Goal: Information Seeking & Learning: Find specific page/section

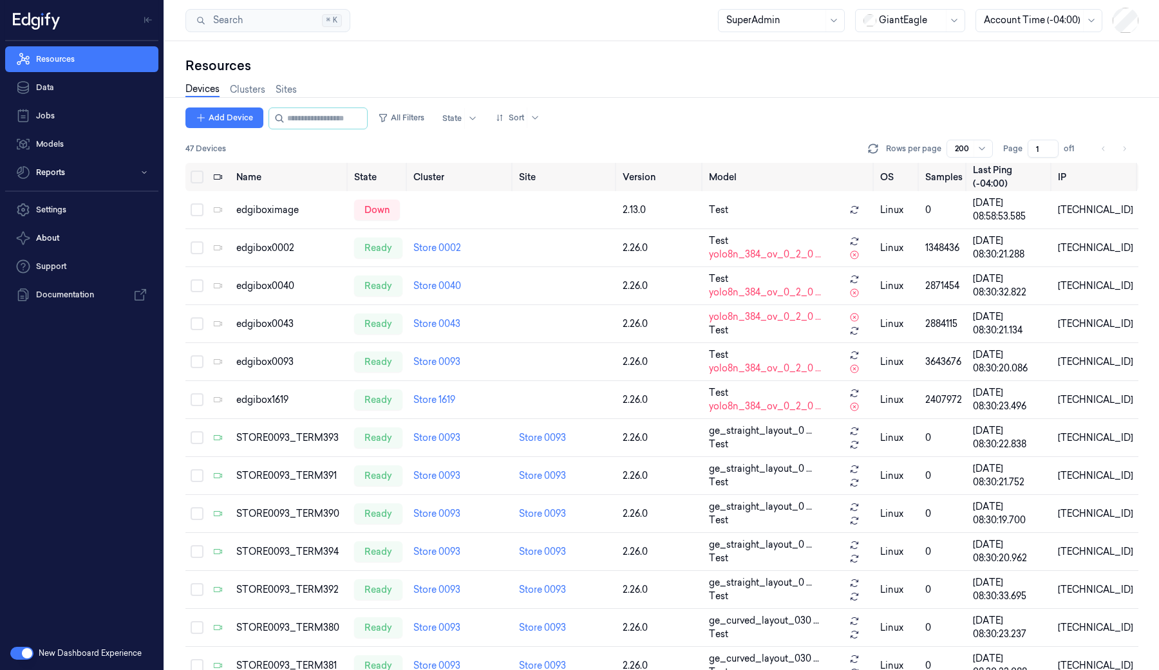
click at [918, 18] on div at bounding box center [911, 21] width 64 height 14
click at [913, 47] on div "DollarGeneral" at bounding box center [901, 48] width 79 height 14
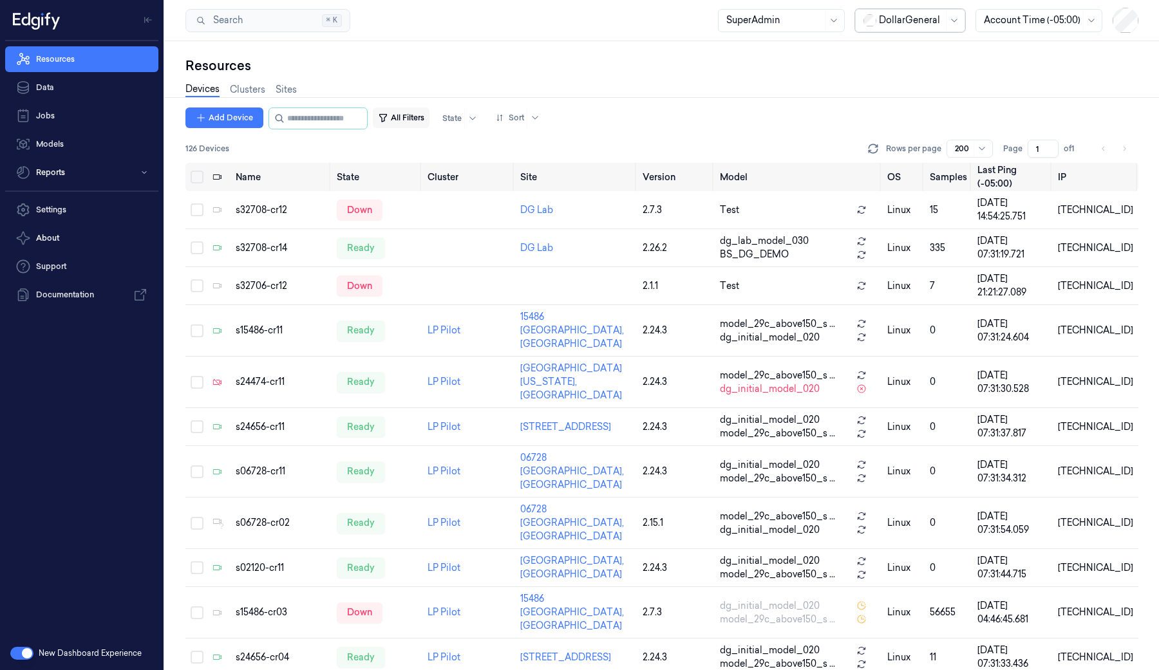
click at [411, 112] on button "All Filters" at bounding box center [401, 117] width 57 height 21
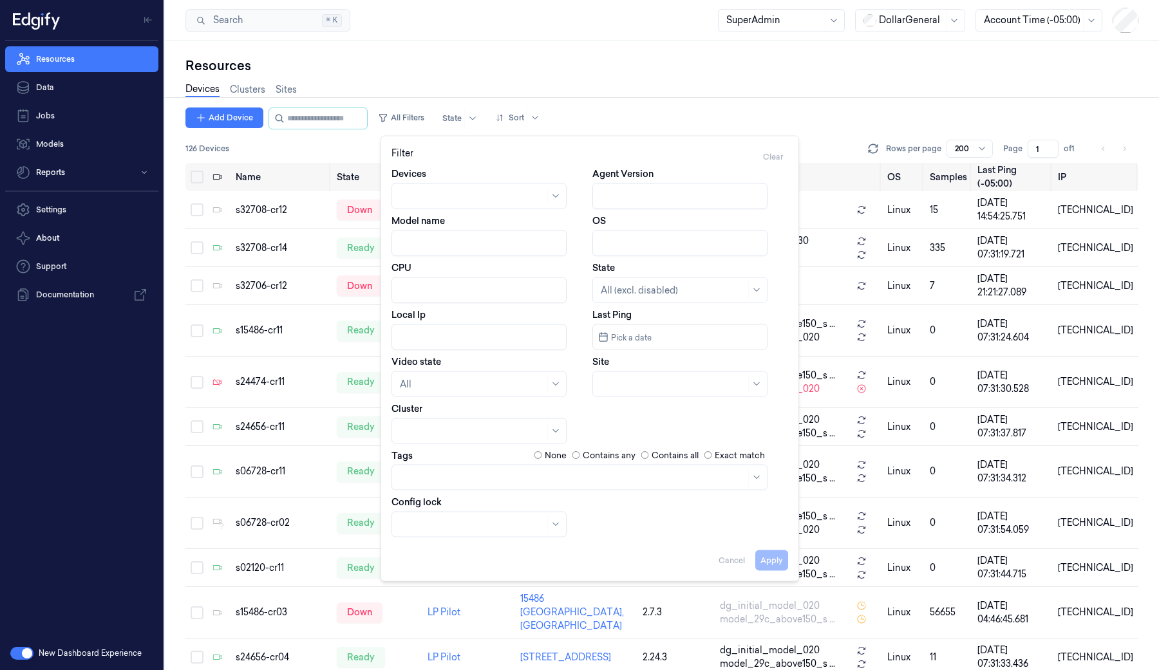
click at [653, 75] on div "Devices Clusters Sites" at bounding box center [661, 91] width 953 height 33
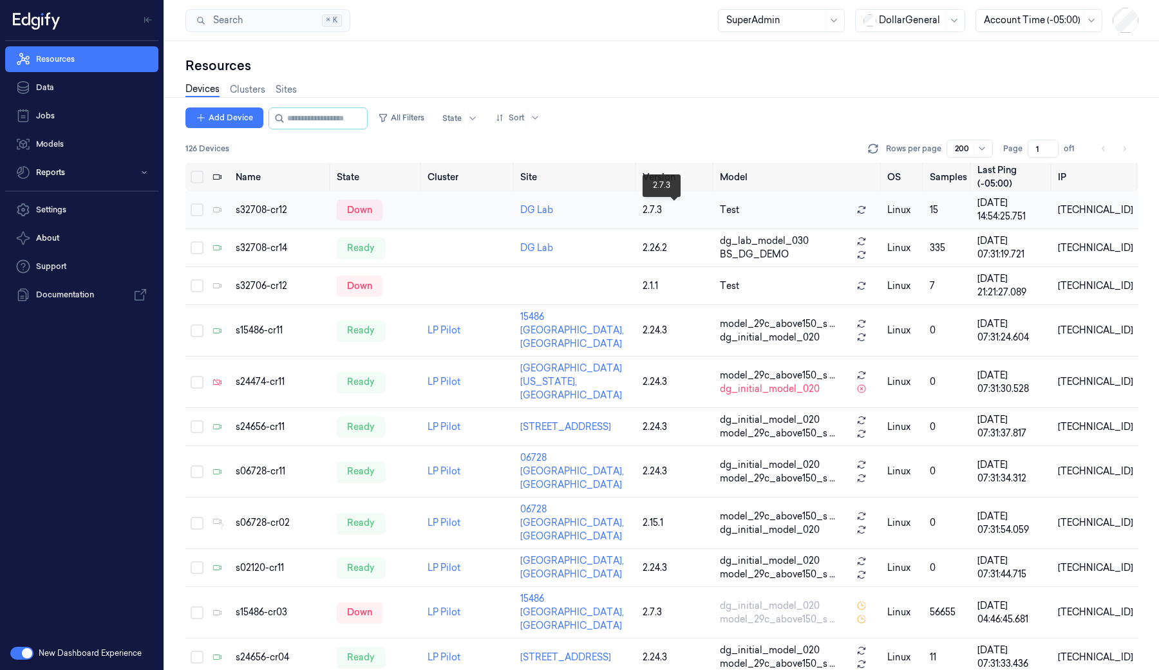
click at [651, 210] on div "2.7.3" at bounding box center [675, 210] width 67 height 14
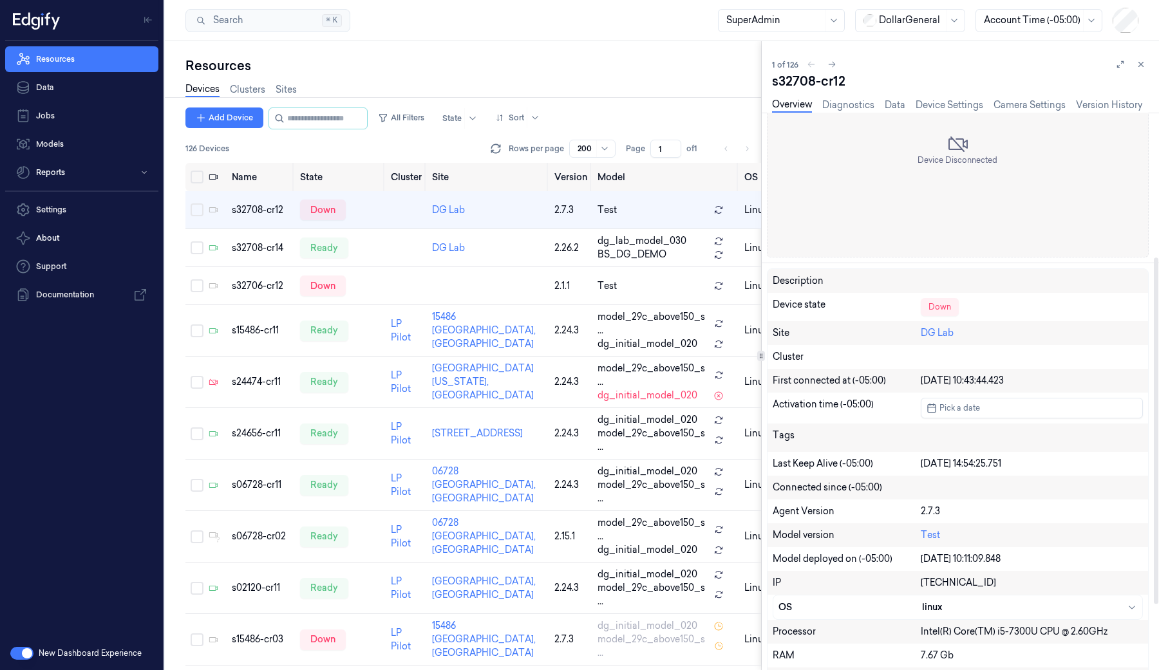
scroll to position [340, 0]
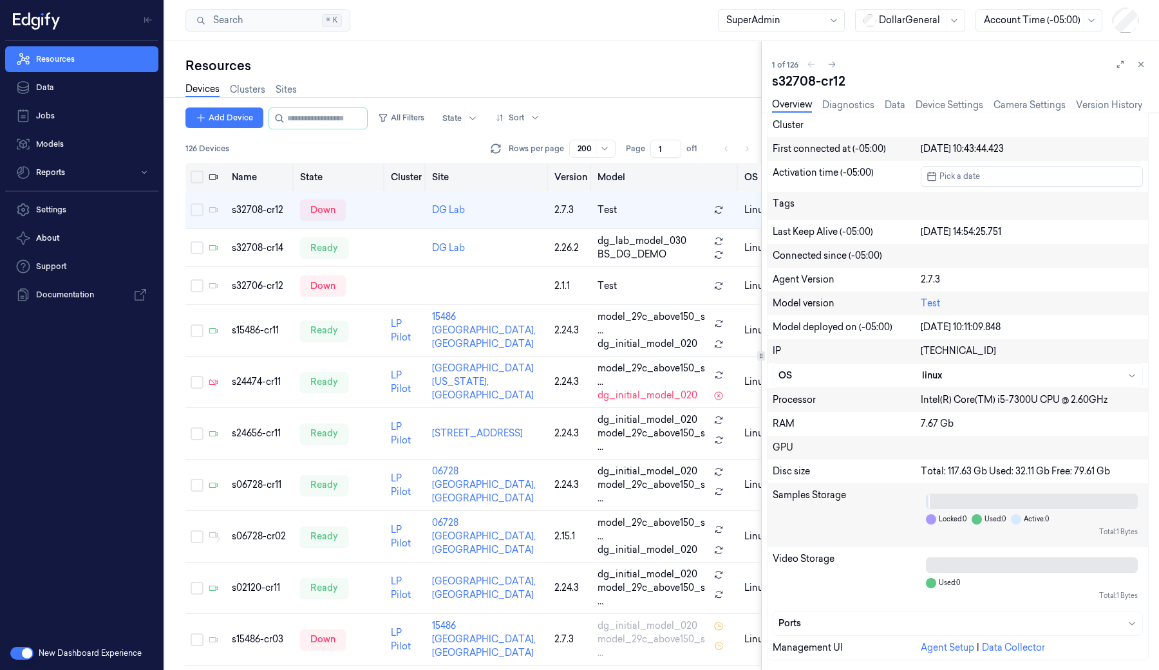
click at [549, 178] on th "Version" at bounding box center [570, 177] width 43 height 28
click at [554, 209] on div "2.7.3" at bounding box center [570, 210] width 33 height 14
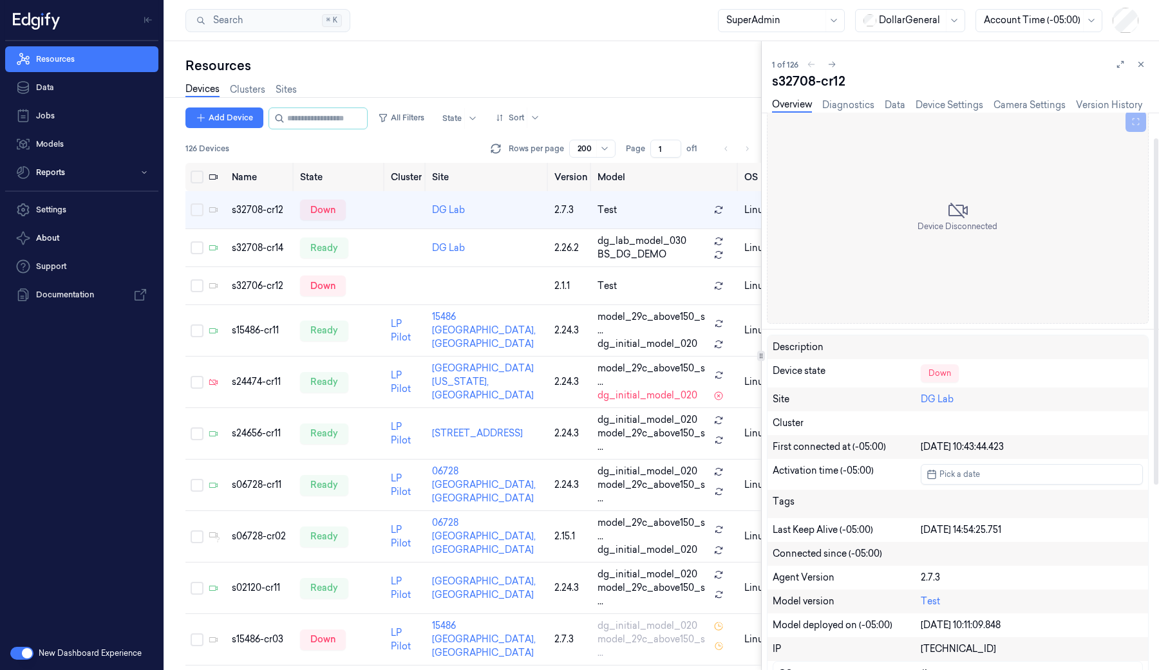
scroll to position [0, 0]
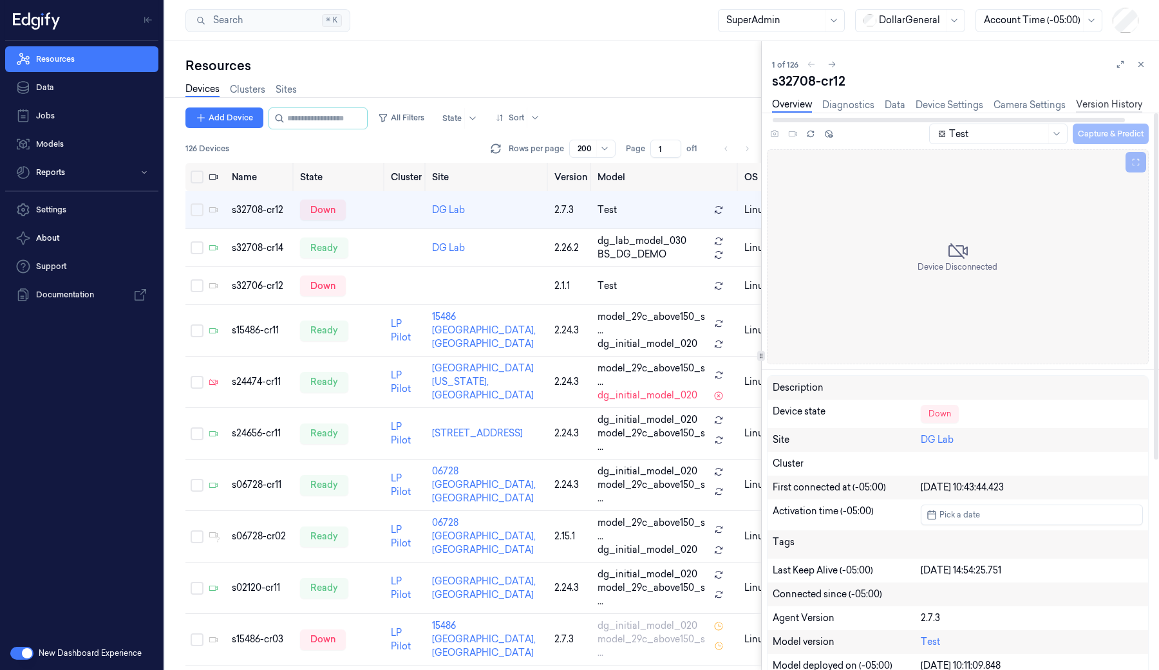
click at [1103, 98] on link "Version History" at bounding box center [1109, 105] width 66 height 15
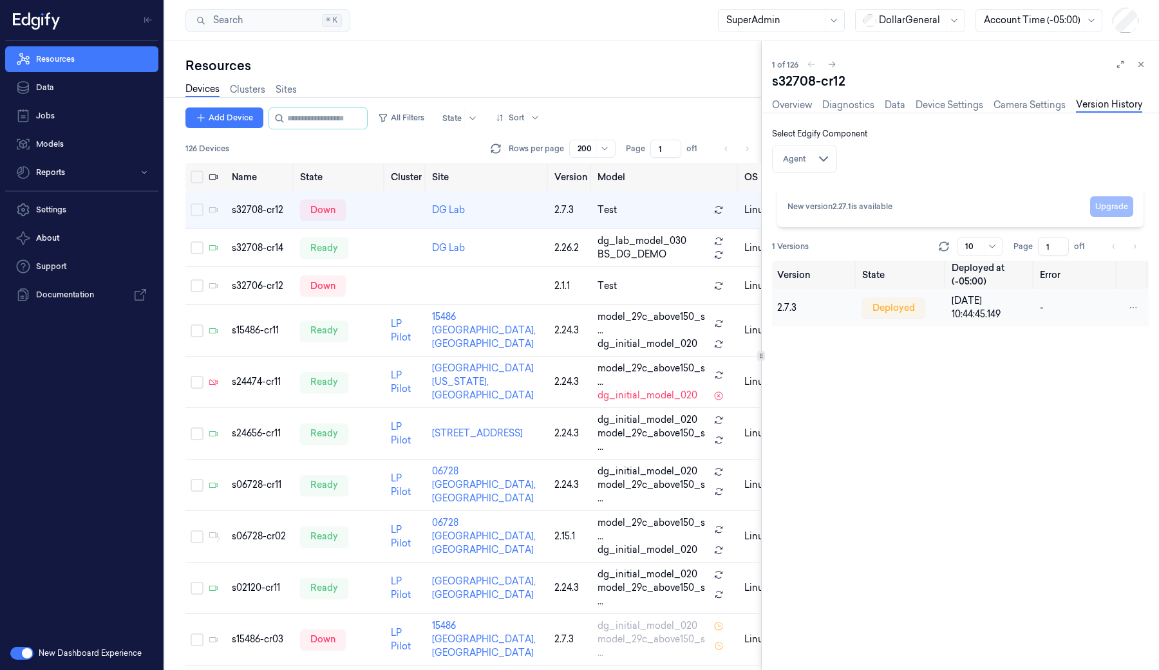
click at [971, 308] on span "[DATE] 10:44:45.149" at bounding box center [975, 307] width 49 height 25
click at [785, 306] on span "2.7.3" at bounding box center [786, 308] width 19 height 12
click at [454, 120] on div at bounding box center [451, 119] width 19 height 12
click at [462, 145] on div "Ready" at bounding box center [465, 145] width 27 height 14
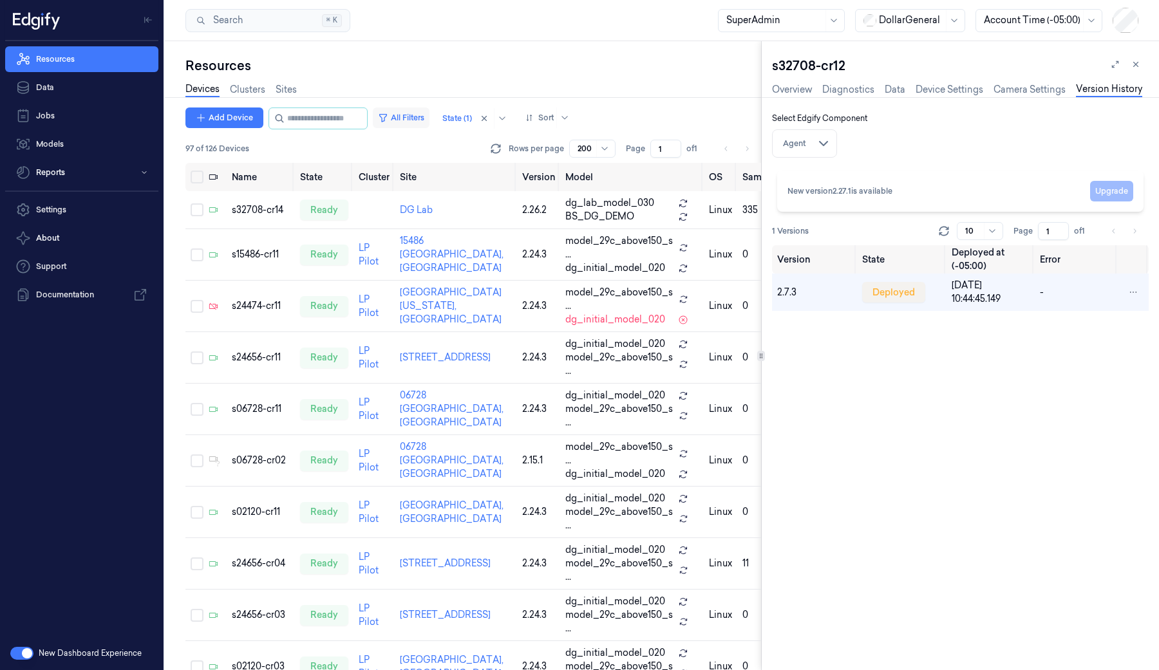
click at [417, 113] on button "All Filters" at bounding box center [401, 117] width 57 height 21
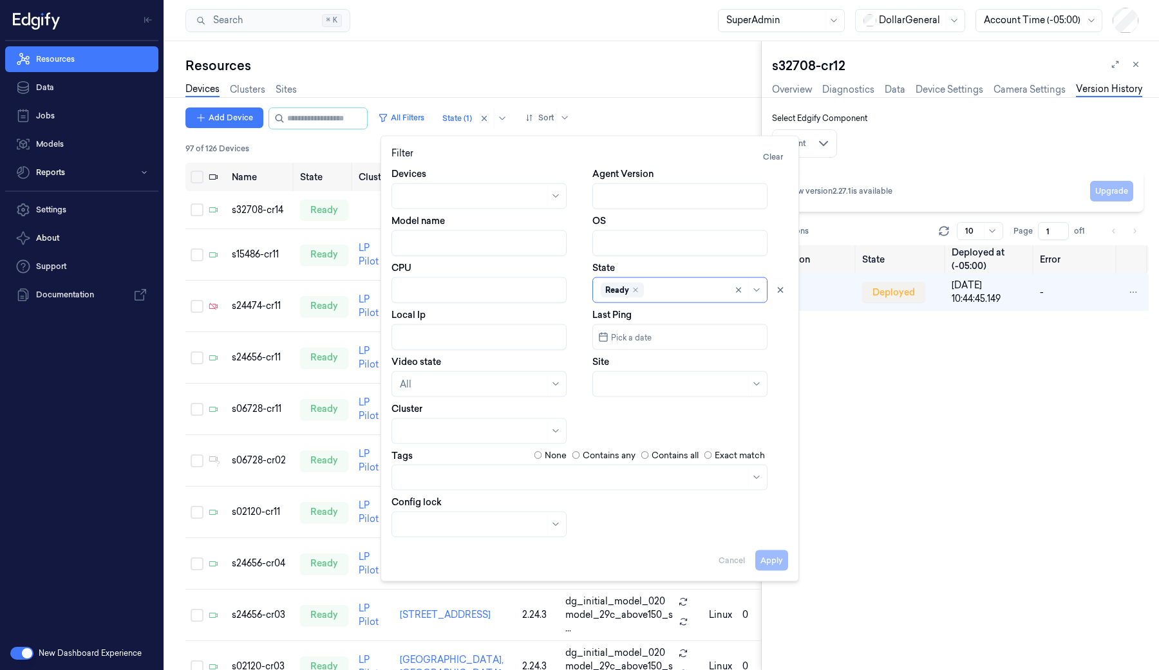
click at [769, 555] on div "Apply Cancel" at bounding box center [589, 554] width 396 height 31
click at [772, 565] on div "Apply Cancel" at bounding box center [589, 554] width 396 height 31
click at [879, 456] on div "s32708-cr12 Overview Diagnostics Data Device Settings Camera Settings Version H…" at bounding box center [959, 355] width 397 height 629
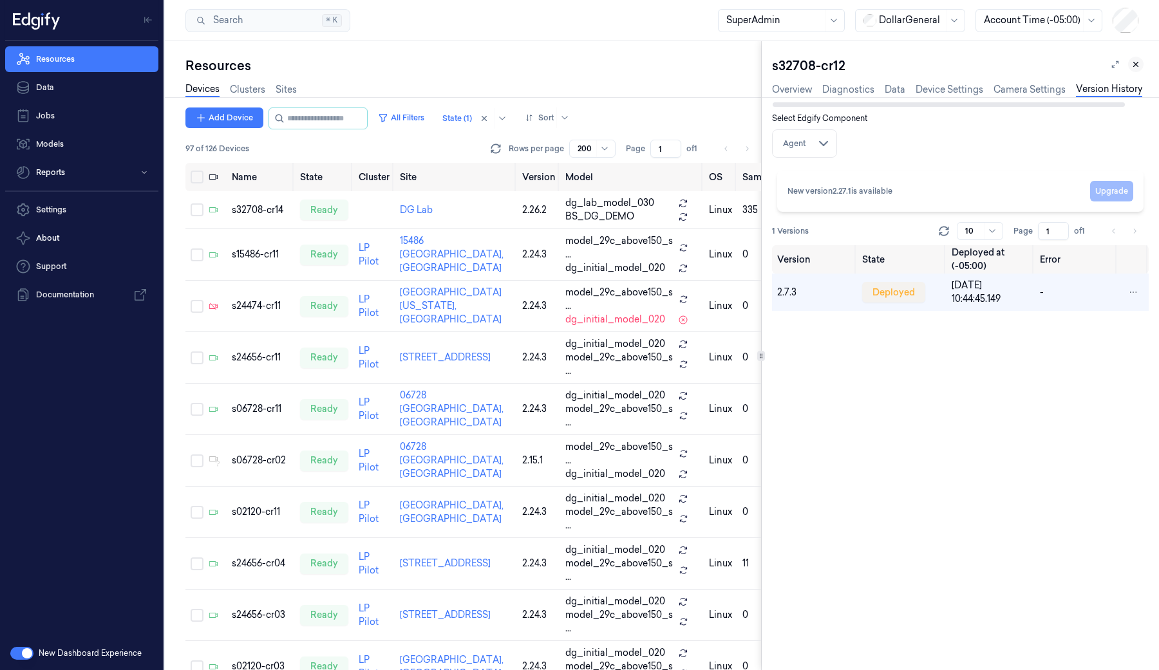
click at [1136, 65] on icon at bounding box center [1135, 64] width 5 height 5
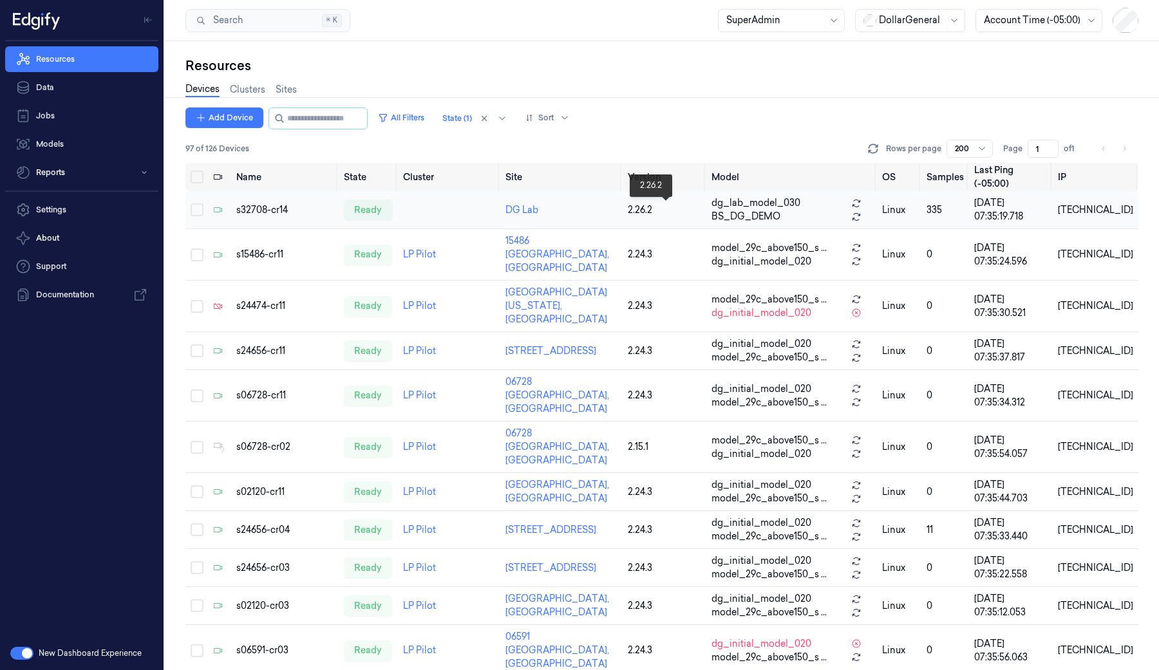
click at [642, 209] on div "2.26.2" at bounding box center [664, 210] width 73 height 14
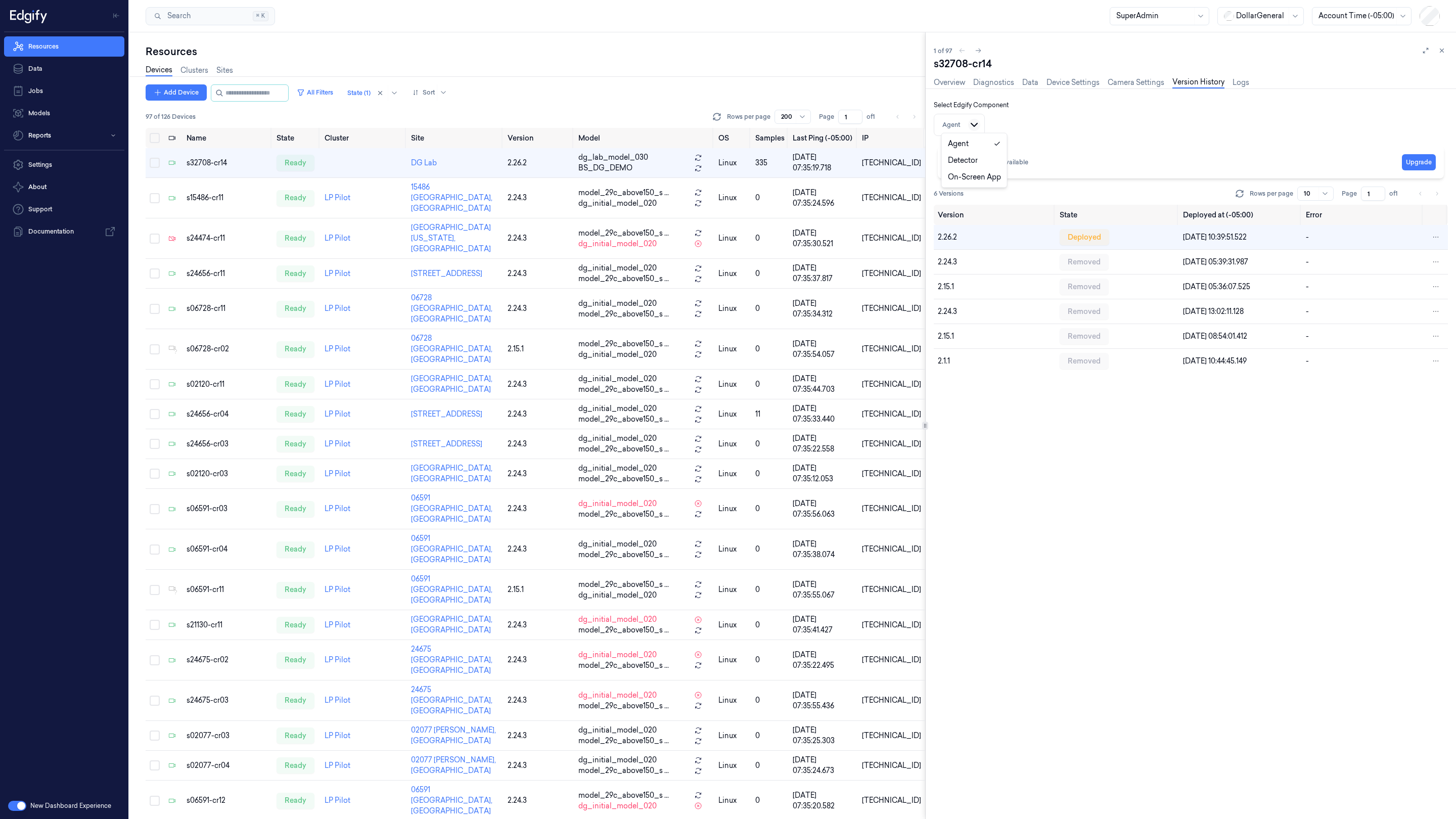
click at [909, 128] on html "Resources Data Jobs Models Reports Settings About Support Documentation New Das…" at bounding box center [728, 409] width 1456 height 819
click at [909, 161] on link "Detector" at bounding box center [975, 161] width 53 height 11
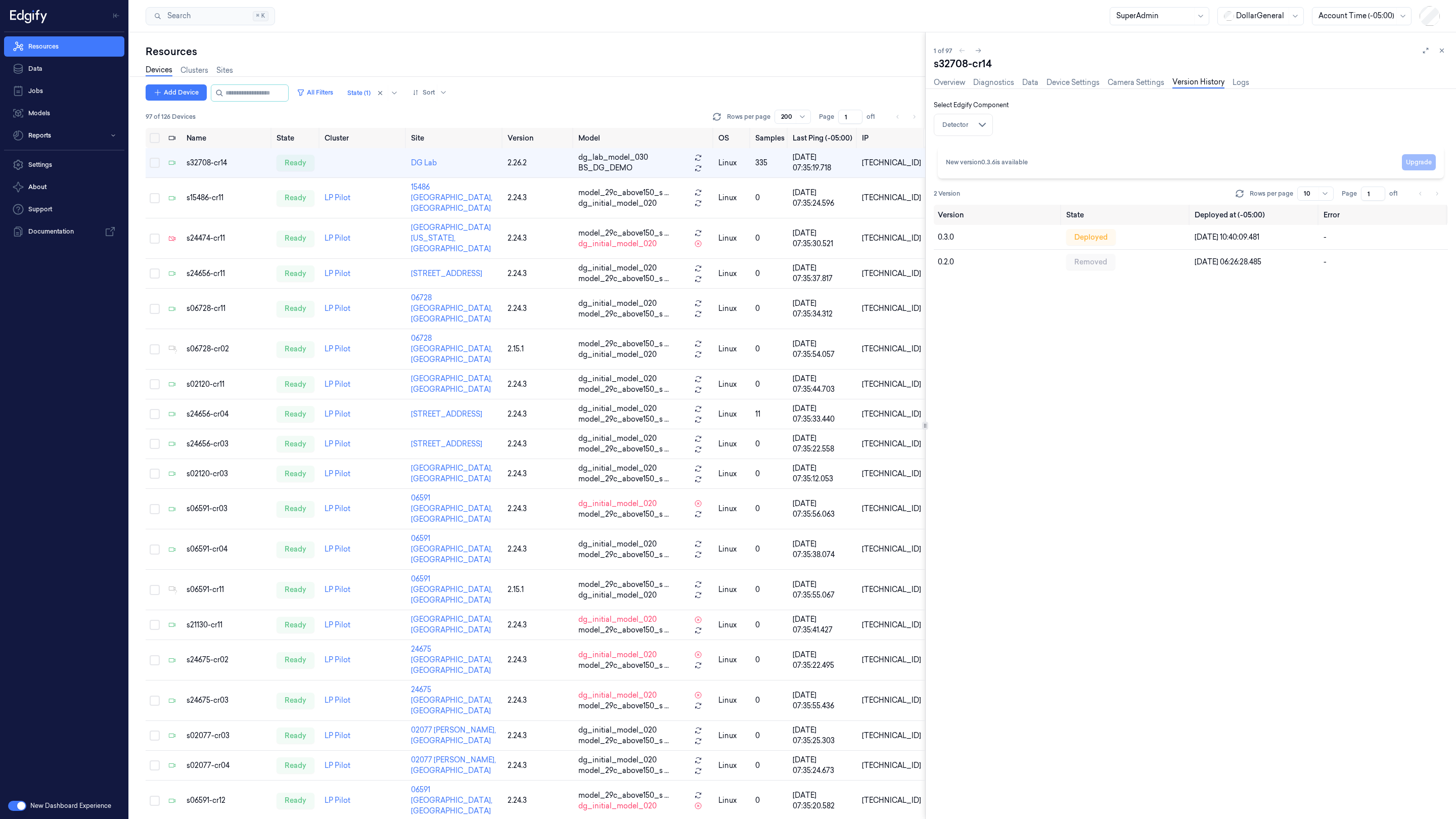
click at [909, 120] on div "Detector" at bounding box center [955, 125] width 38 height 17
click at [909, 121] on div "Detector" at bounding box center [955, 125] width 38 height 17
click at [909, 165] on div "New version 0.3.6 is available" at bounding box center [986, 163] width 82 height 9
click at [909, 411] on div "New version 0.3.6 is available Upgrade 2 Version Rows per page 10 Page 1 of 1 V…" at bounding box center [1191, 481] width 514 height 677
click at [909, 131] on div "Detector" at bounding box center [955, 125] width 38 height 17
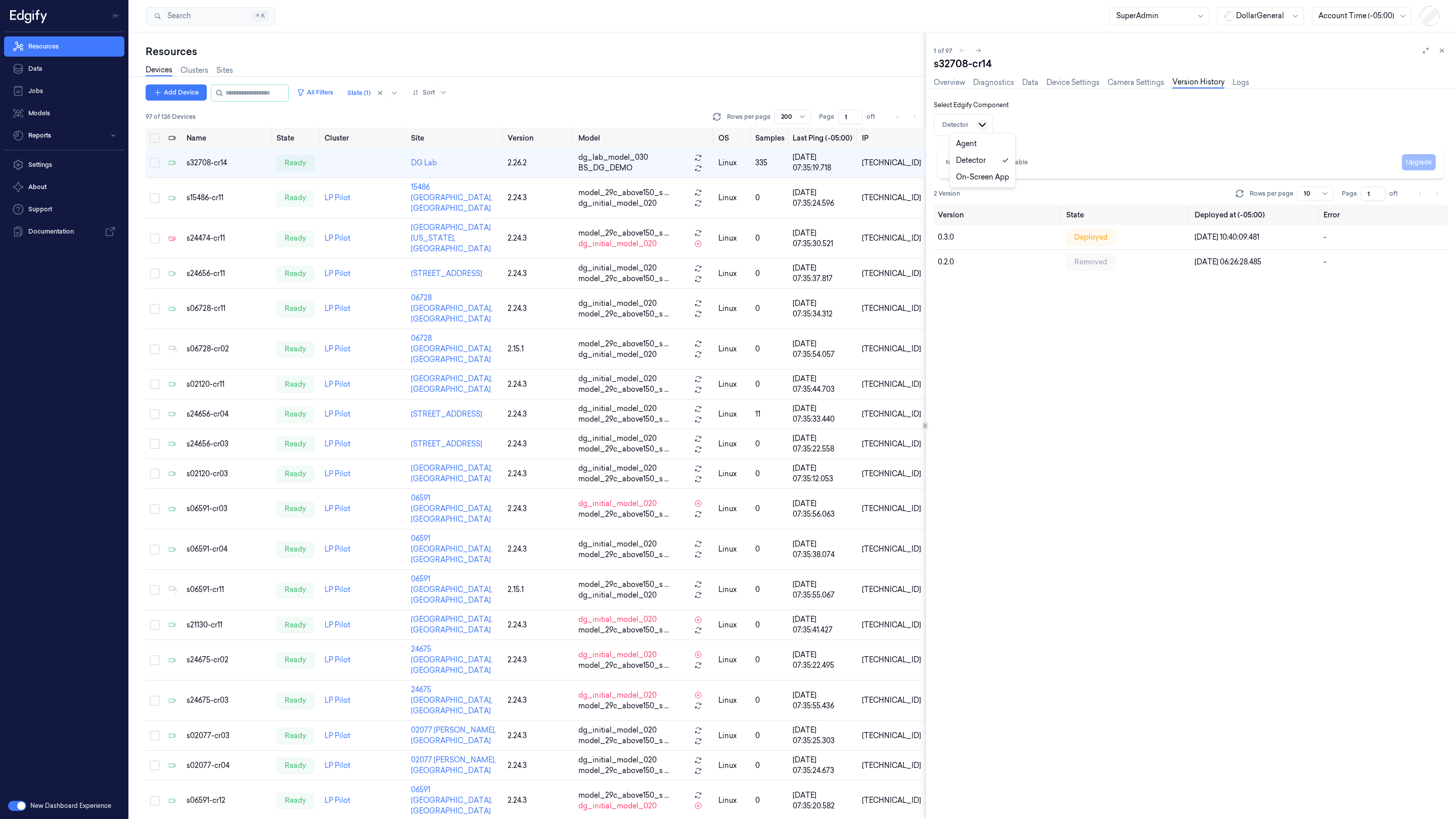
click at [909, 122] on html "Resources Data Jobs Models Reports Settings About Support Documentation New Das…" at bounding box center [728, 409] width 1456 height 819
click at [909, 176] on link "On-Screen App" at bounding box center [982, 177] width 53 height 11
click at [909, 125] on html "Resources Data Jobs Models Reports Settings About Support Documentation New Das…" at bounding box center [728, 409] width 1456 height 819
click at [909, 165] on link "Detector" at bounding box center [1001, 161] width 61 height 11
click at [909, 122] on html "Resources Data Jobs Models Reports Settings About Support Documentation New Das…" at bounding box center [728, 409] width 1456 height 819
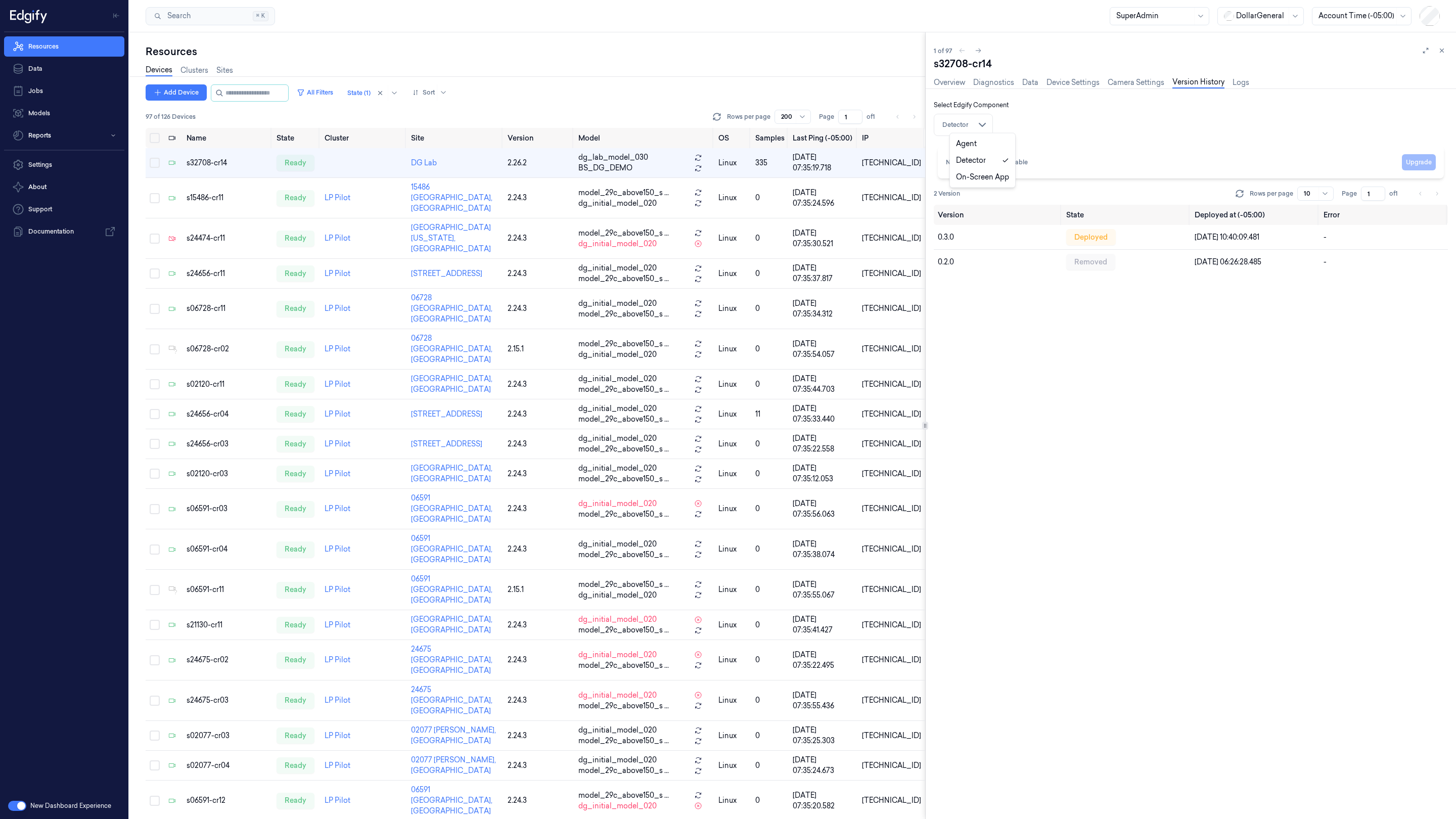
click at [909, 143] on link "Agent" at bounding box center [982, 144] width 53 height 11
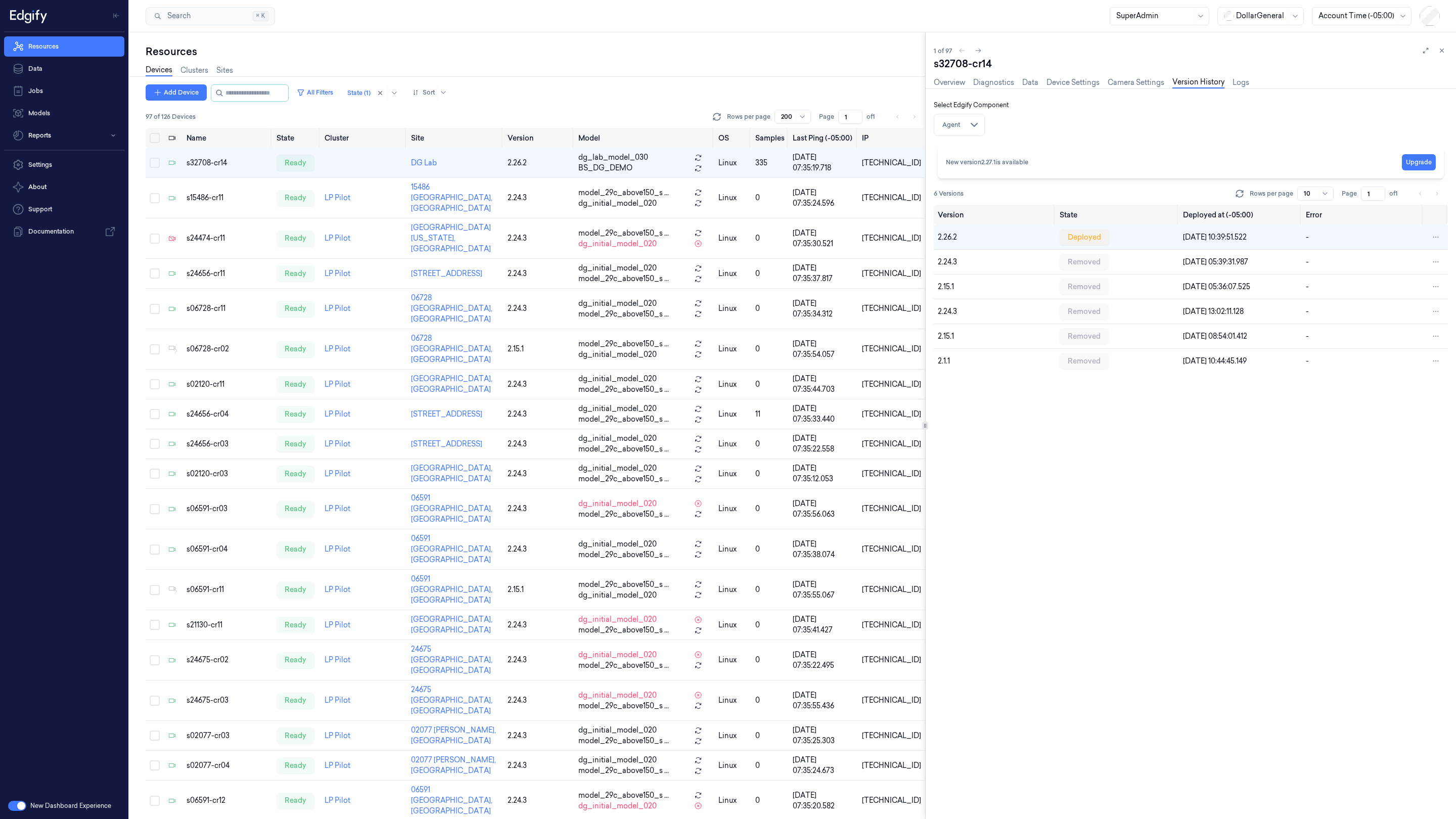
click at [909, 120] on div "Agent" at bounding box center [951, 125] width 30 height 17
click at [909, 121] on html "Resources Data Jobs Models Reports Settings About Support Documentation New Das…" at bounding box center [728, 409] width 1456 height 819
click at [909, 155] on link "Detector" at bounding box center [975, 161] width 53 height 11
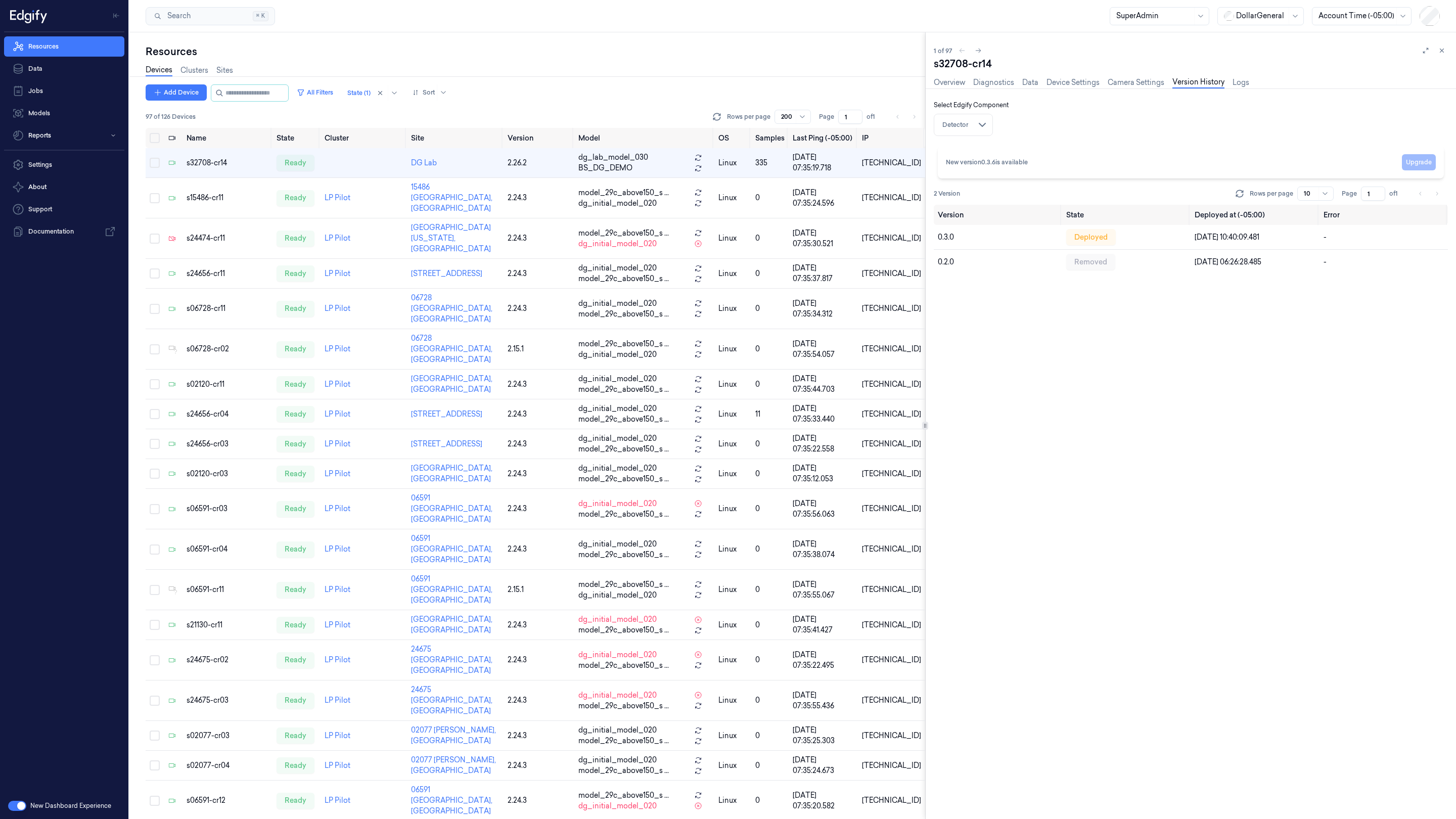
click at [909, 165] on div "New version 0.3.6 is available" at bounding box center [986, 163] width 82 height 9
click at [909, 18] on div at bounding box center [1261, 16] width 50 height 11
click at [909, 70] on div "GiantEagle" at bounding box center [1249, 71] width 52 height 11
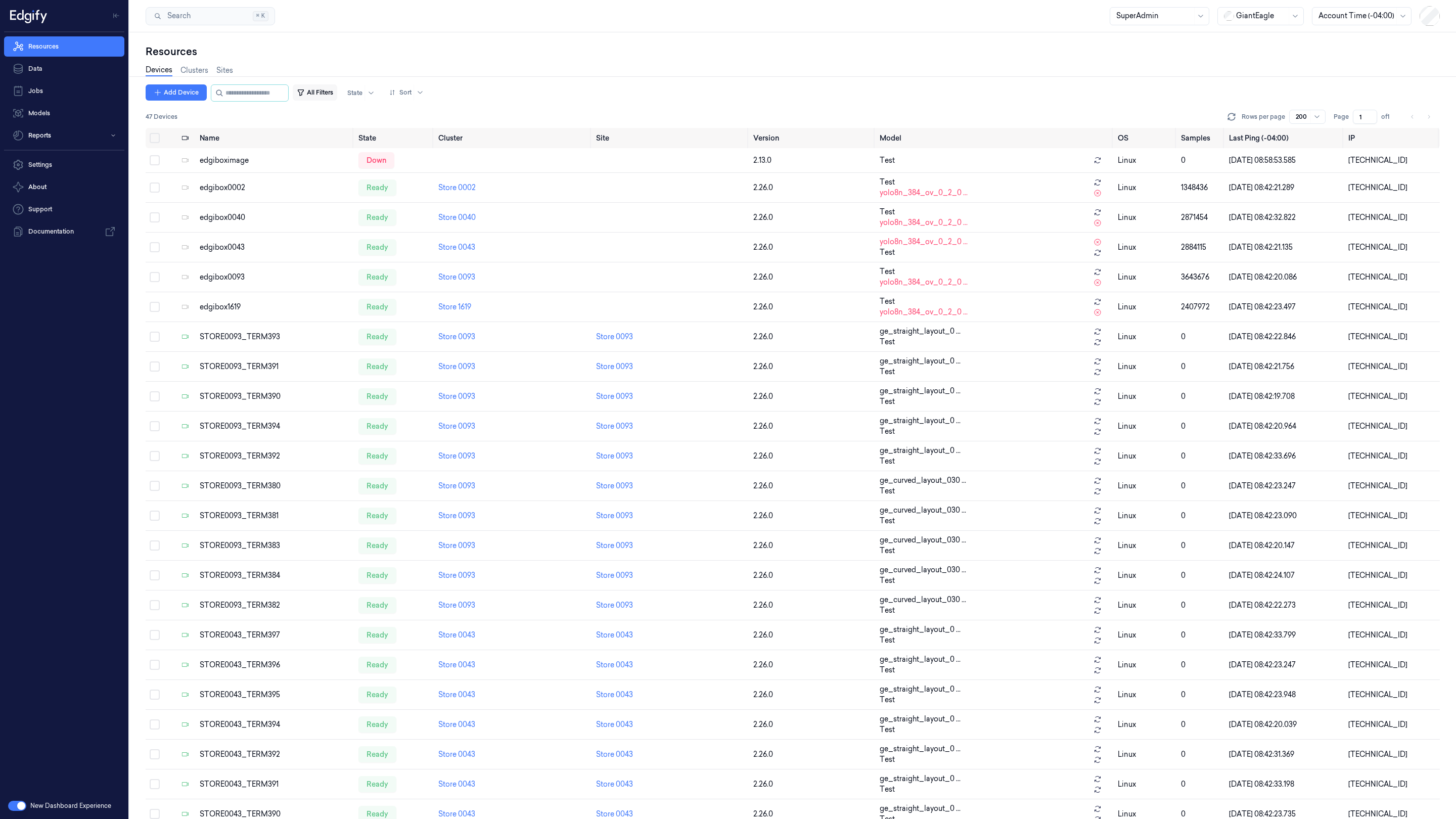
click at [324, 93] on button "All Filters" at bounding box center [315, 92] width 45 height 16
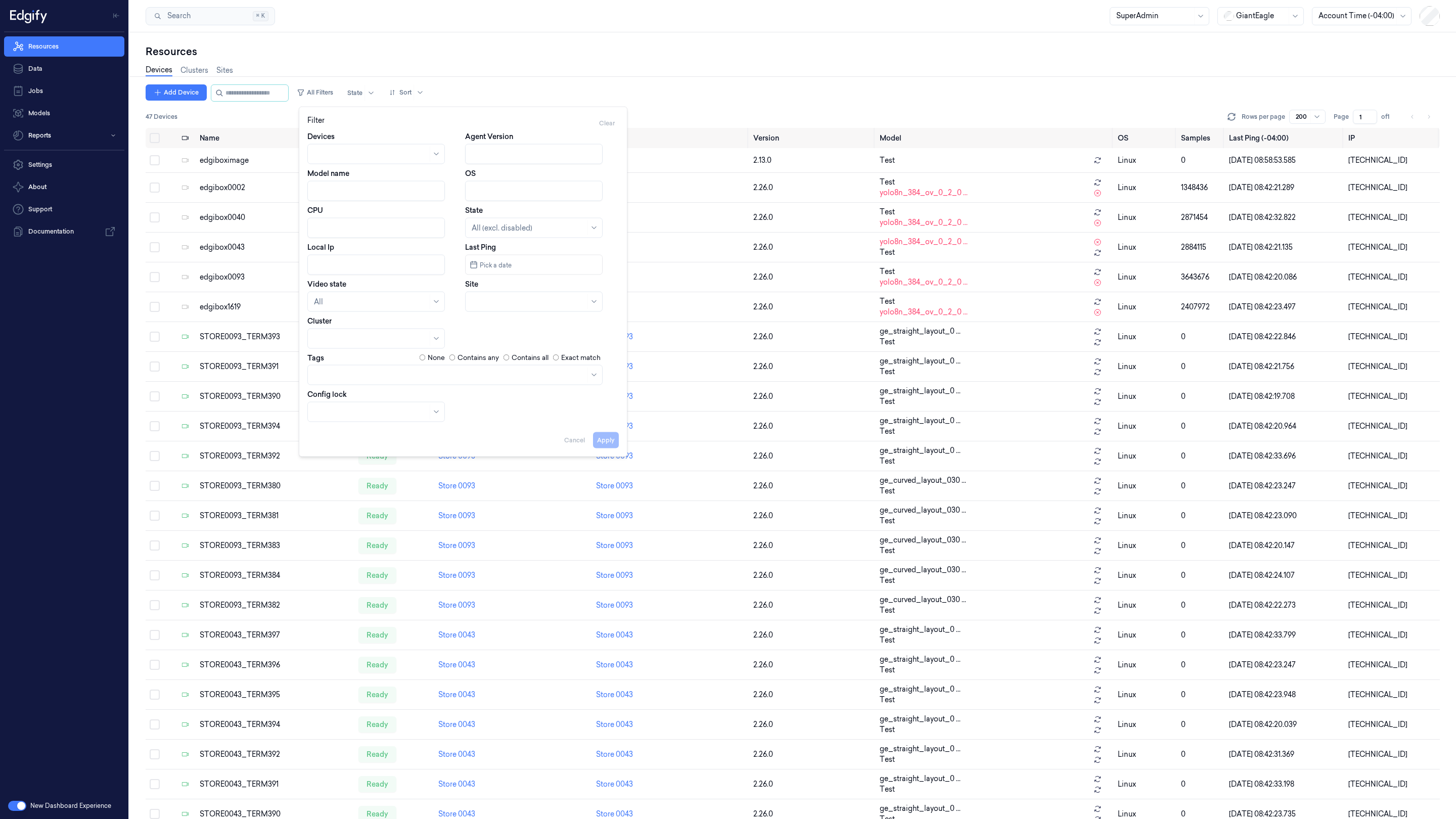
click at [506, 153] on input "Agent Version" at bounding box center [533, 154] width 137 height 20
type input "2.278"
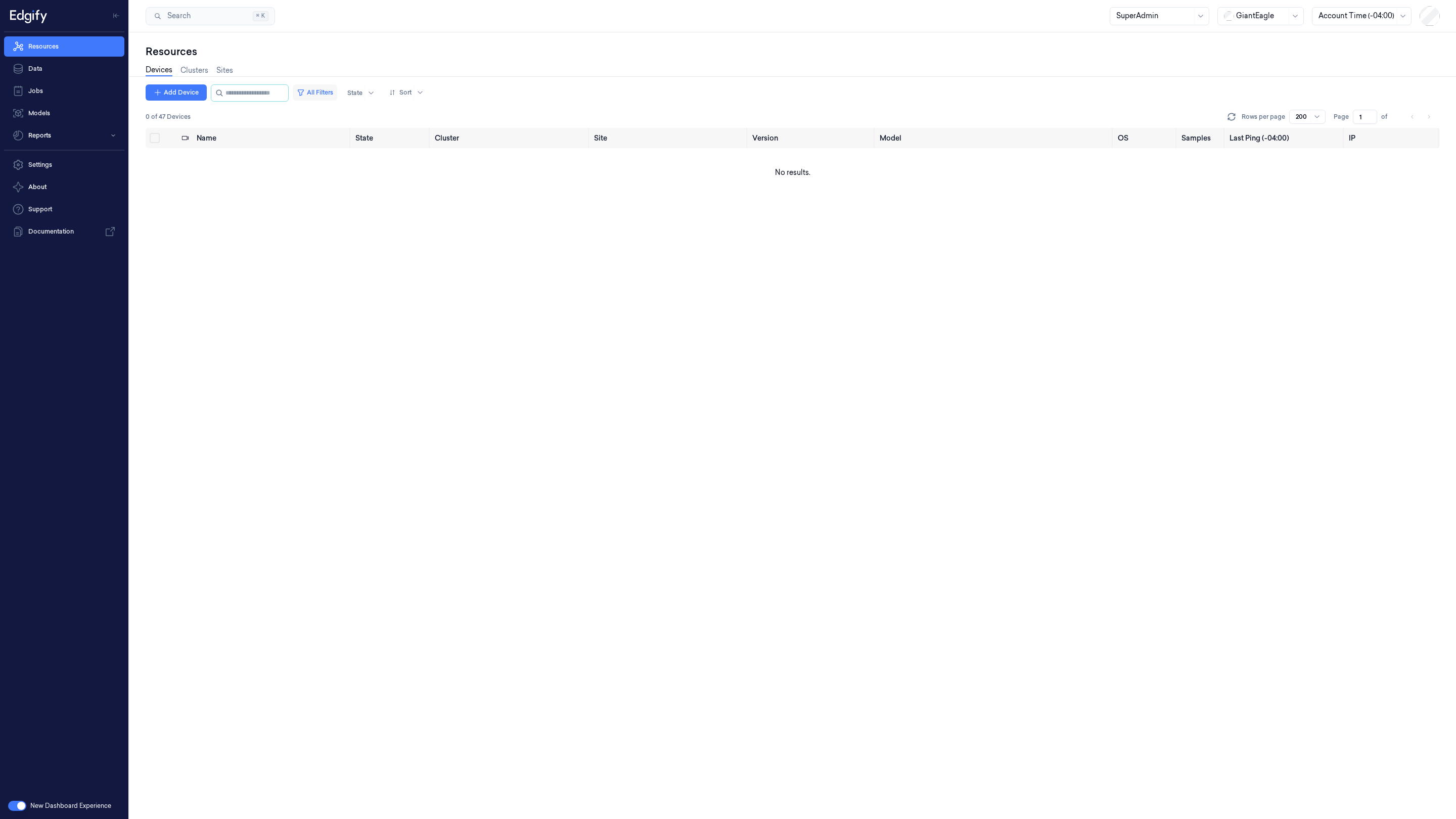
click at [326, 94] on button "All Filters" at bounding box center [315, 92] width 45 height 16
click at [494, 154] on input "Agent Version" at bounding box center [533, 154] width 137 height 20
type input "2.27*"
click at [312, 91] on button "All Filters" at bounding box center [315, 92] width 45 height 16
click at [507, 155] on input "Agent Version" at bounding box center [533, 154] width 137 height 20
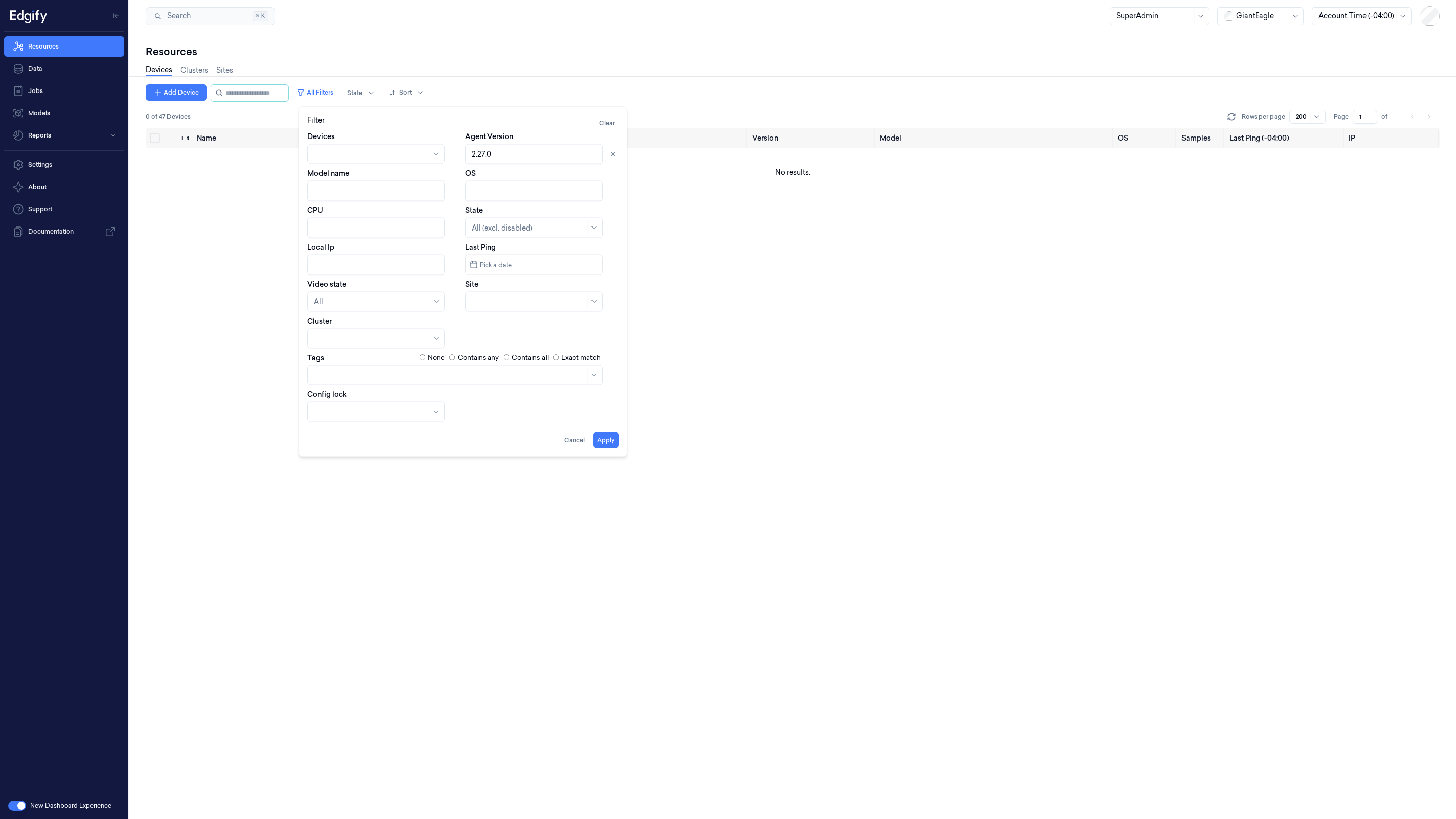
type input "2.27.0"
click at [318, 93] on button "All Filters" at bounding box center [315, 92] width 45 height 16
click at [497, 155] on input "Agent Version" at bounding box center [533, 154] width 137 height 20
type input "2.27"
click at [323, 93] on button "All Filters" at bounding box center [315, 92] width 45 height 16
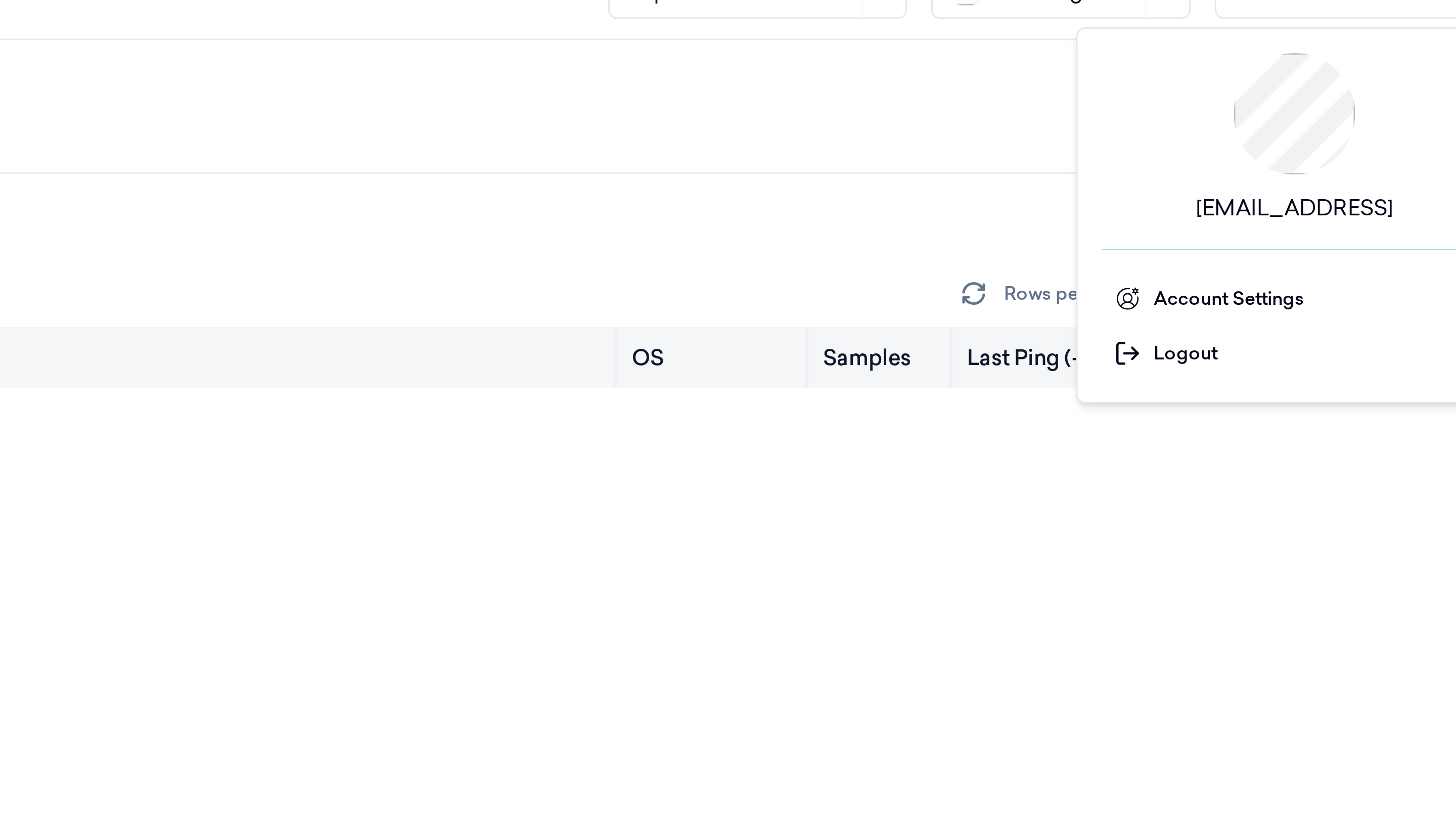
click at [909, 133] on th "Samples" at bounding box center [1201, 138] width 48 height 20
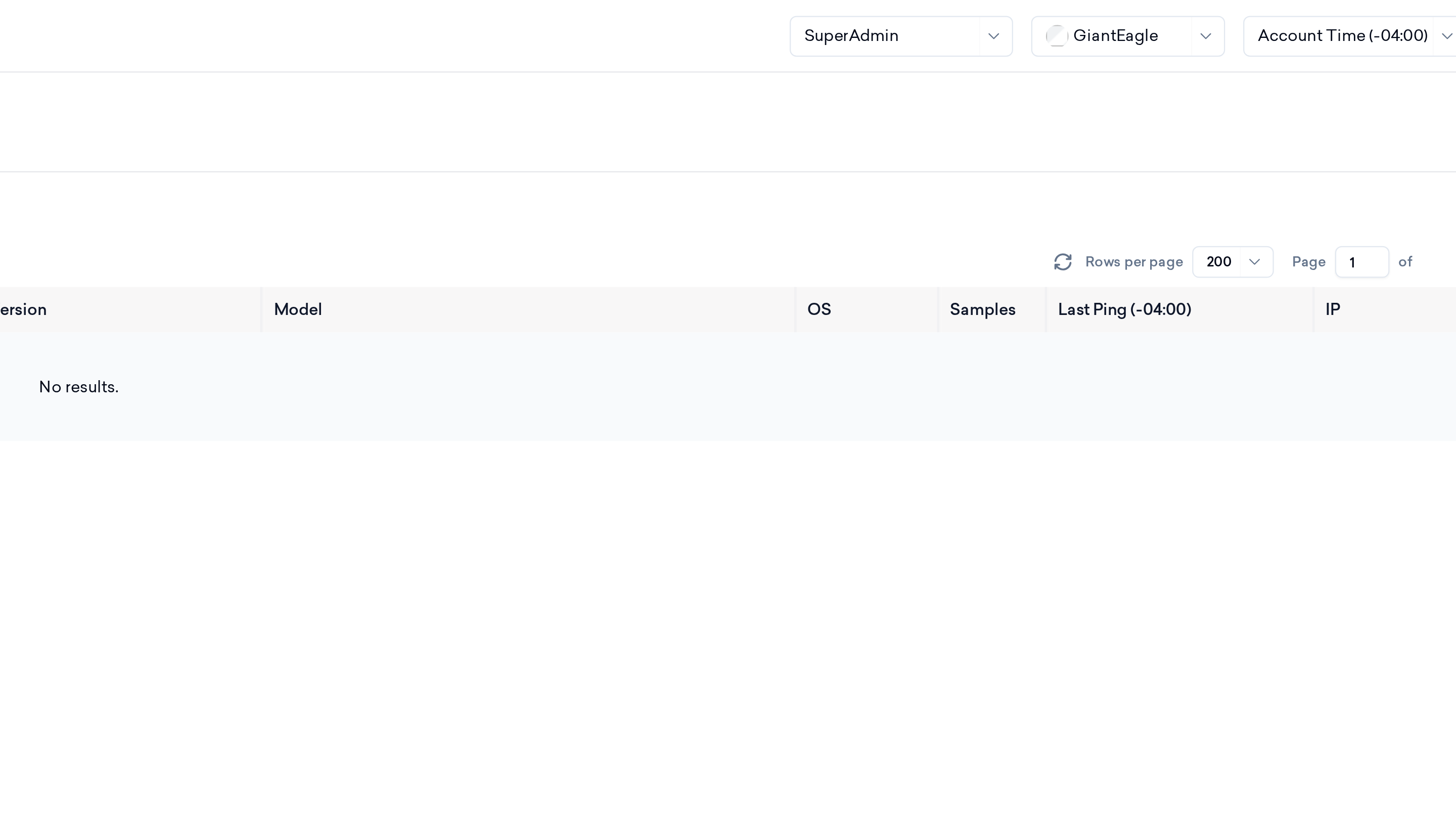
click at [909, 192] on td "No results." at bounding box center [792, 173] width 1294 height 49
